Goal: Task Accomplishment & Management: Manage account settings

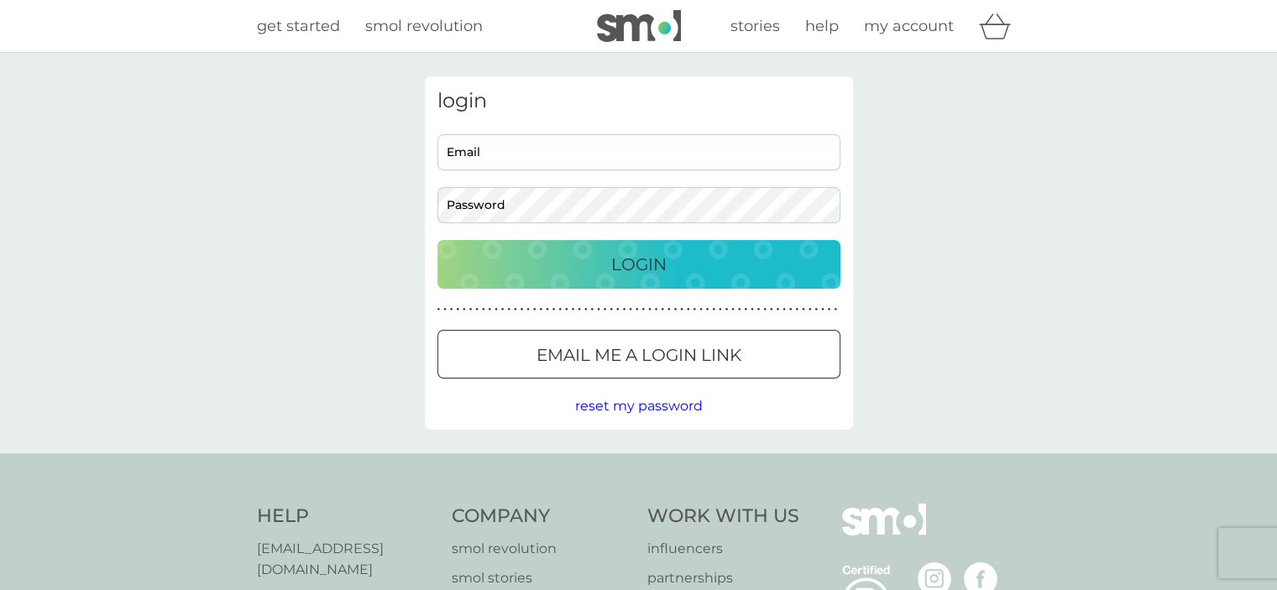
type input "[EMAIL_ADDRESS][DOMAIN_NAME]"
click at [665, 277] on p "Login" at bounding box center [638, 264] width 55 height 27
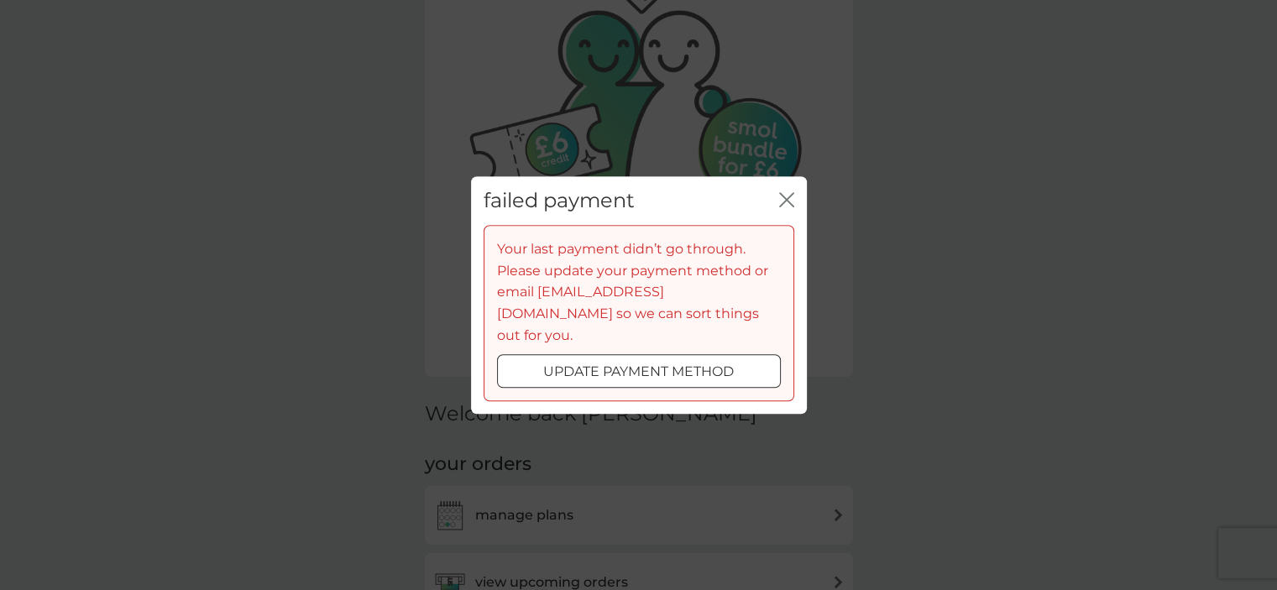
scroll to position [168, 0]
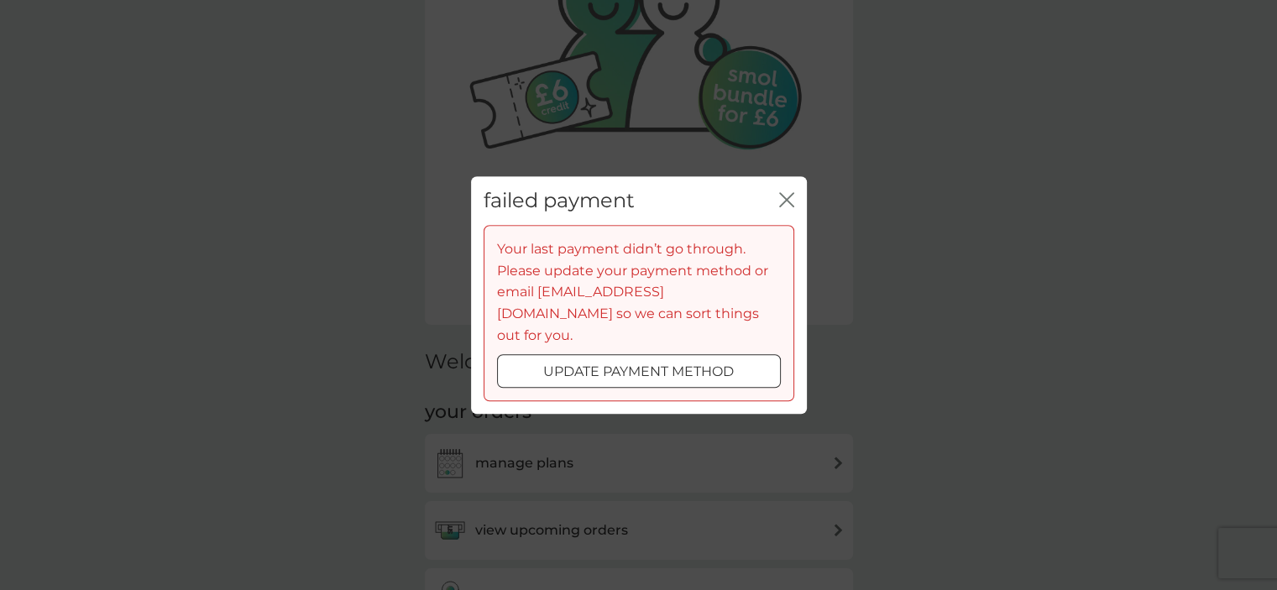
click at [668, 364] on div at bounding box center [639, 373] width 60 height 18
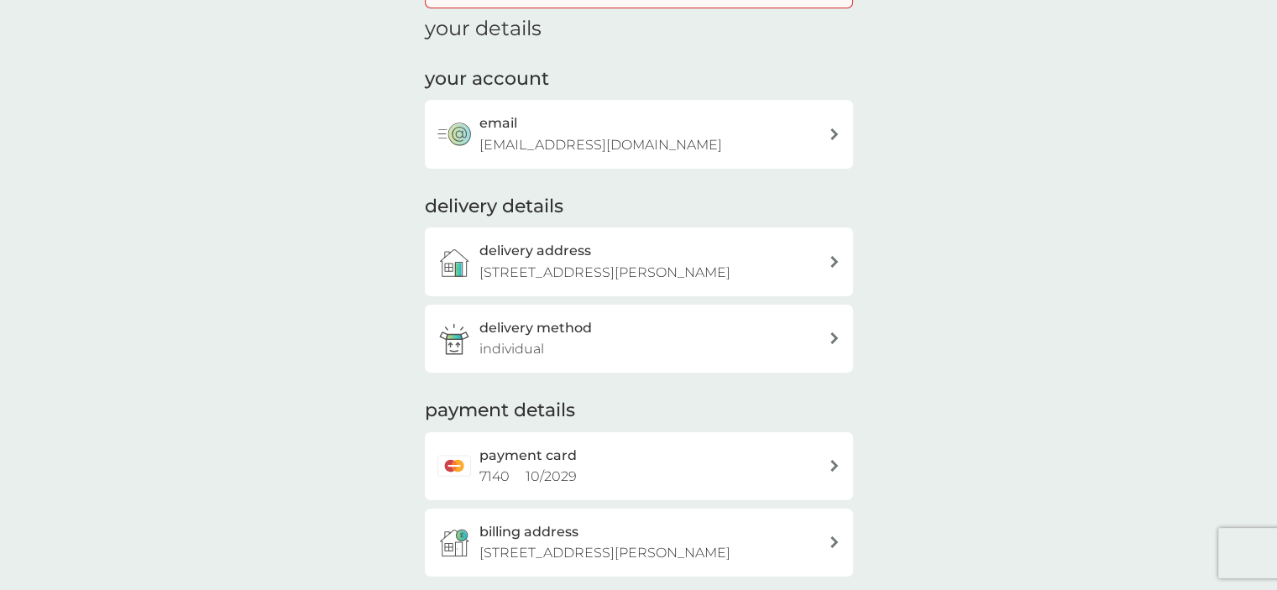
scroll to position [336, 0]
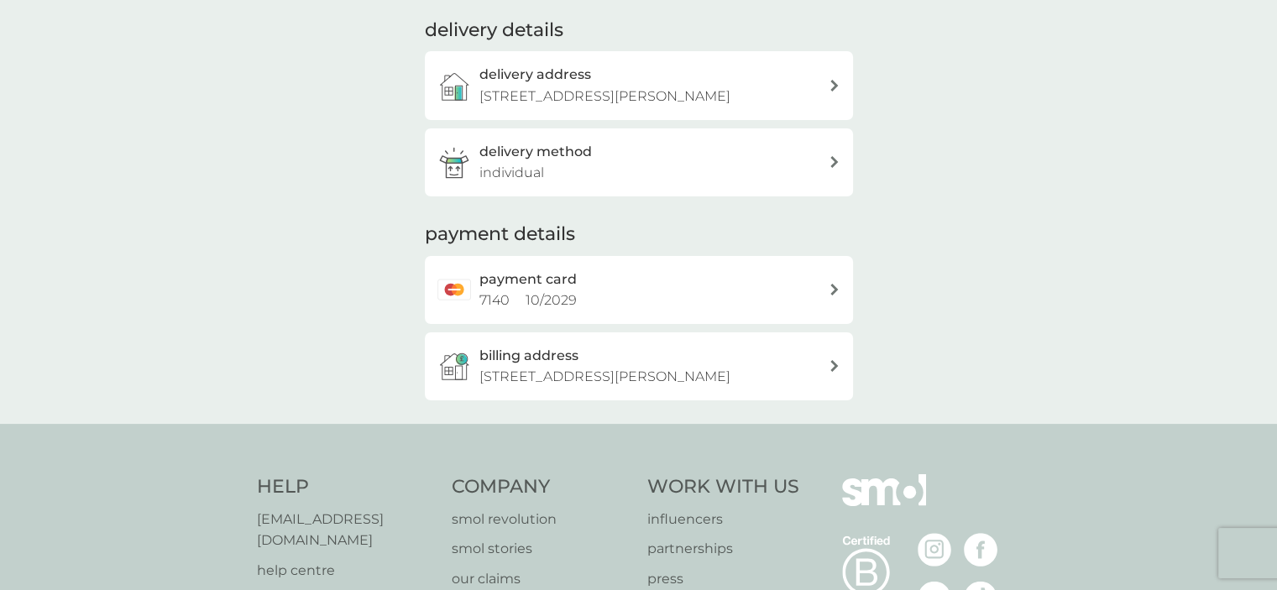
click at [665, 312] on div "payment card 7140 10 / 2029" at bounding box center [639, 290] width 428 height 68
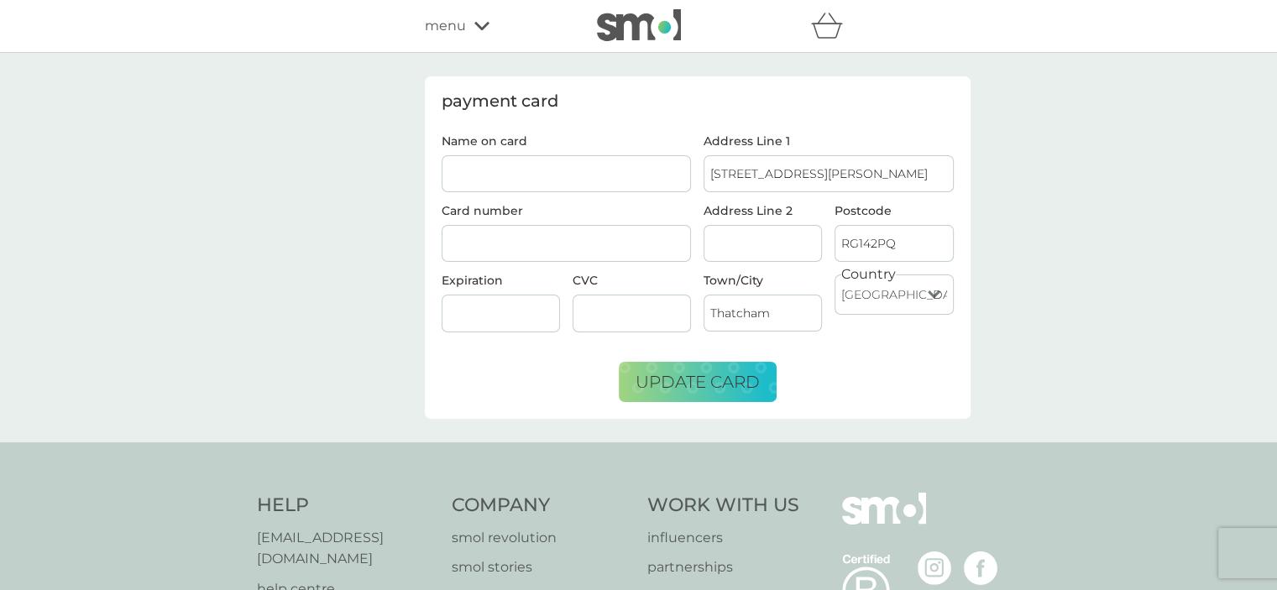
click at [604, 172] on input "Name on card" at bounding box center [567, 173] width 250 height 37
type input "[PERSON_NAME]"
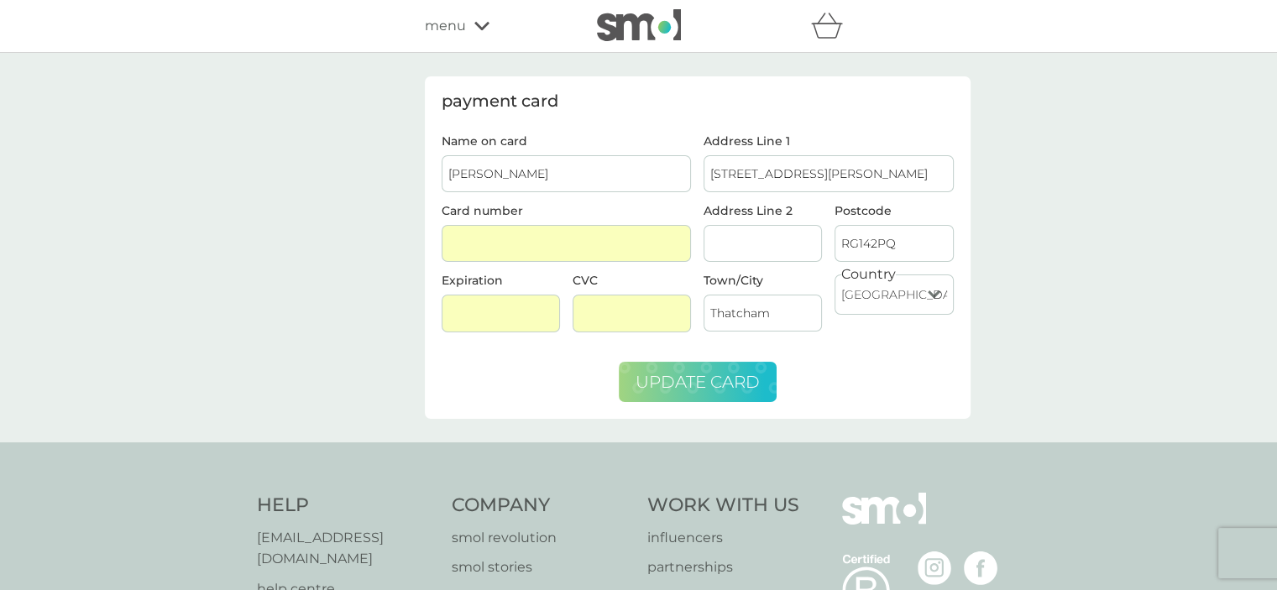
click at [729, 377] on span "update card" at bounding box center [698, 382] width 124 height 20
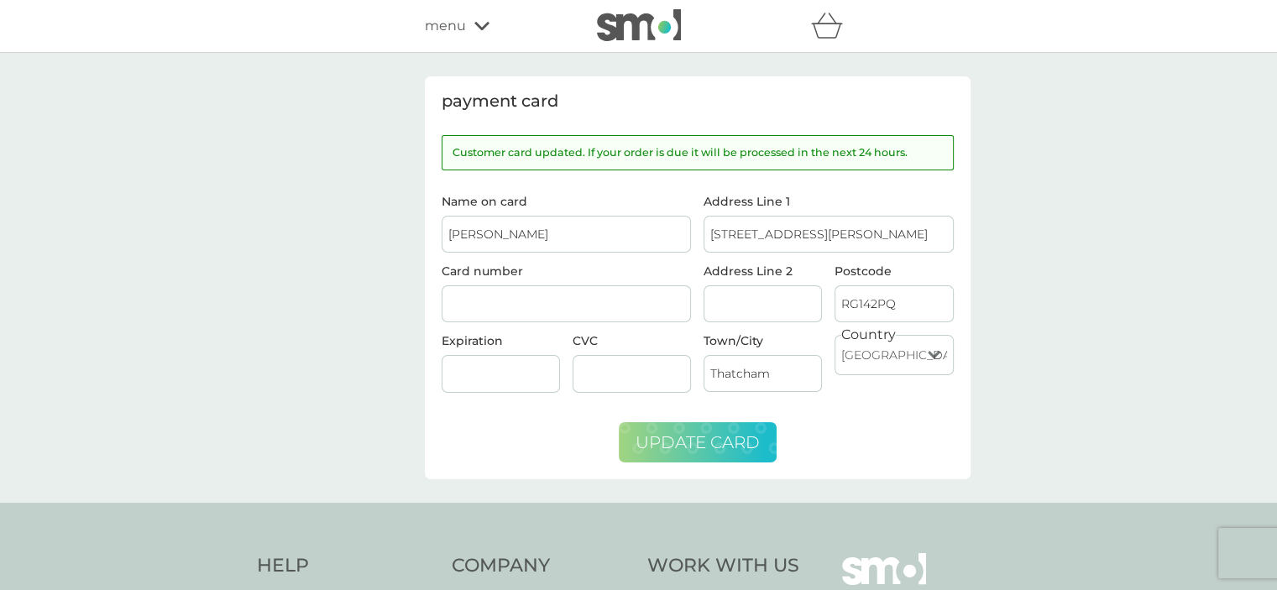
click at [603, 43] on link at bounding box center [639, 26] width 84 height 34
